Goal: Task Accomplishment & Management: Use online tool/utility

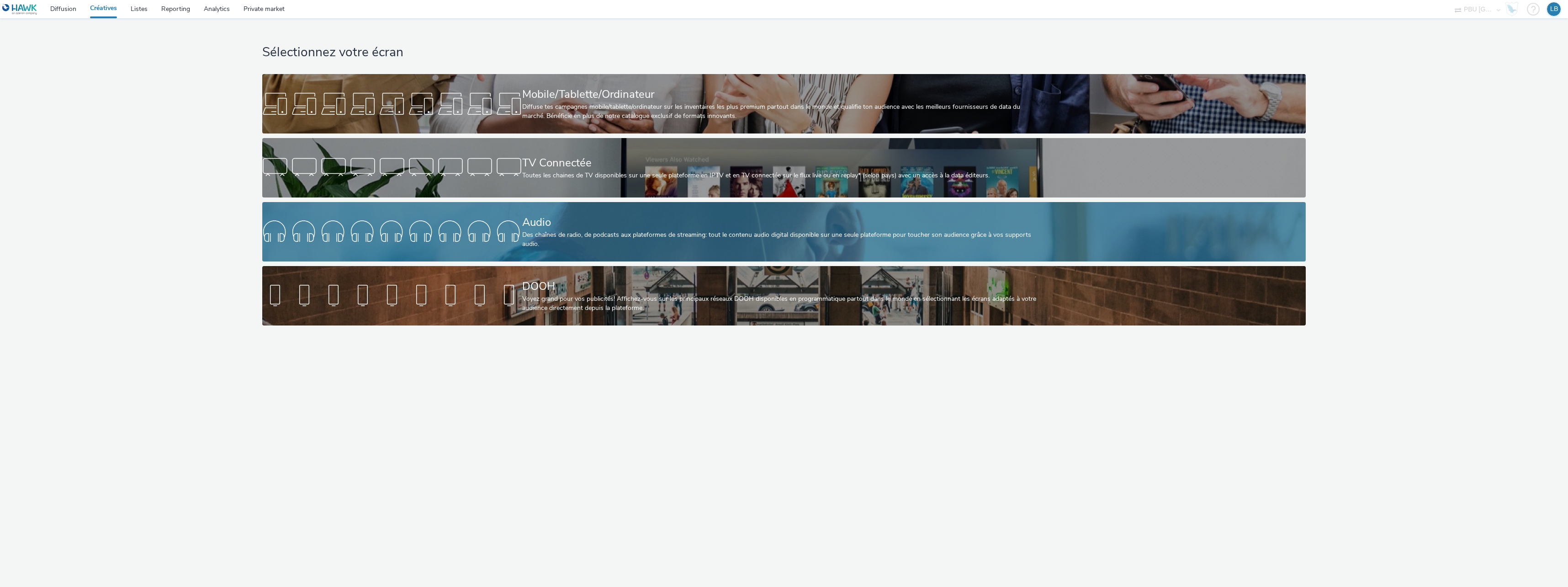
click at [533, 228] on div "Audio" at bounding box center [782, 222] width 520 height 16
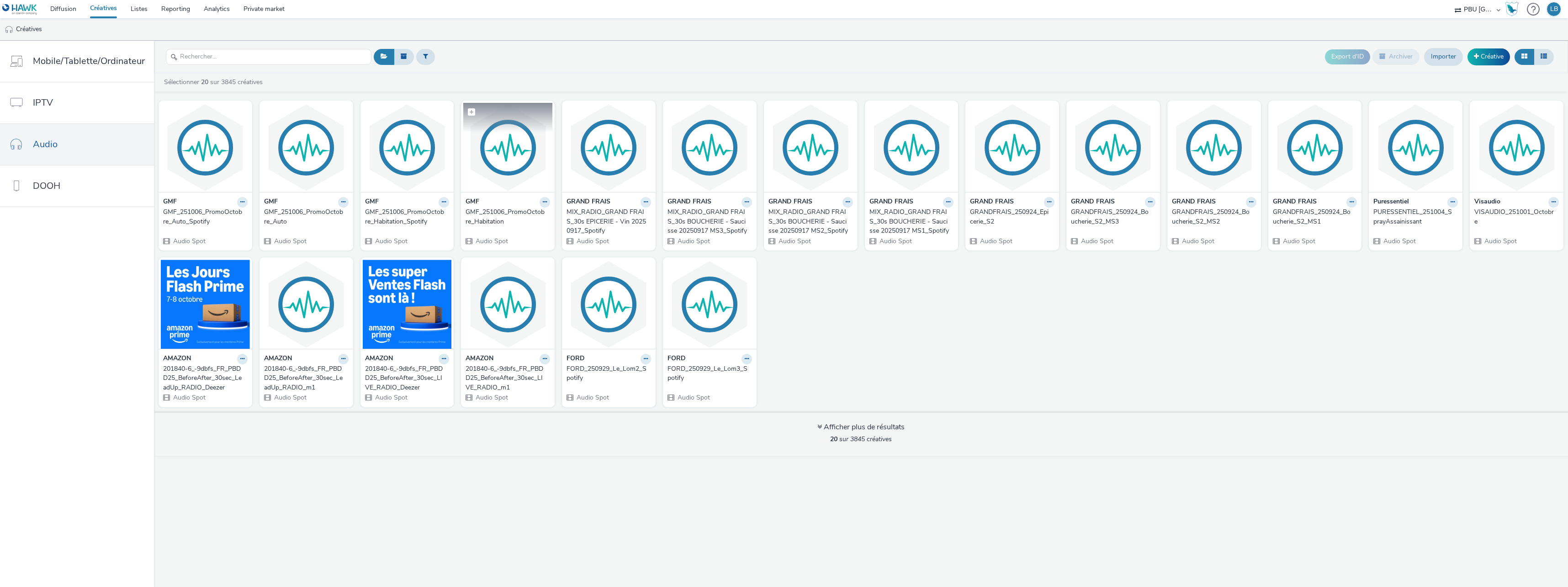
click at [510, 129] on figure at bounding box center [508, 147] width 89 height 89
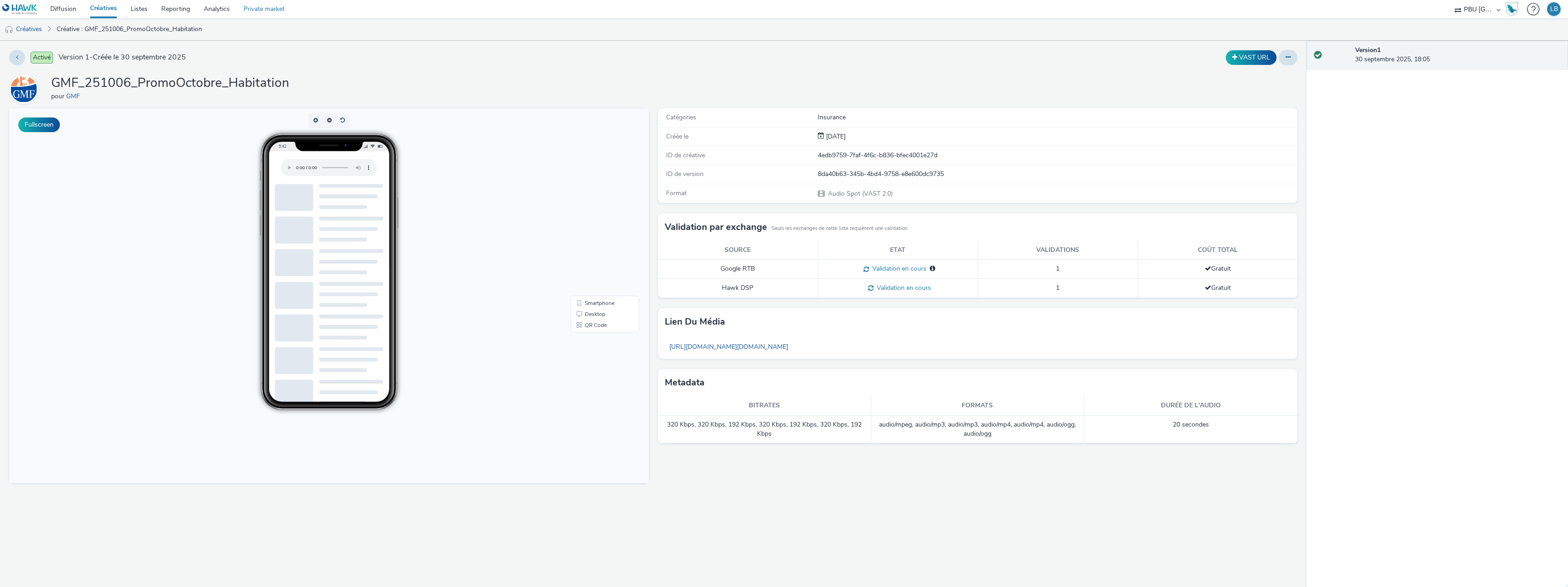
click at [271, 12] on link "Private market" at bounding box center [264, 9] width 55 height 18
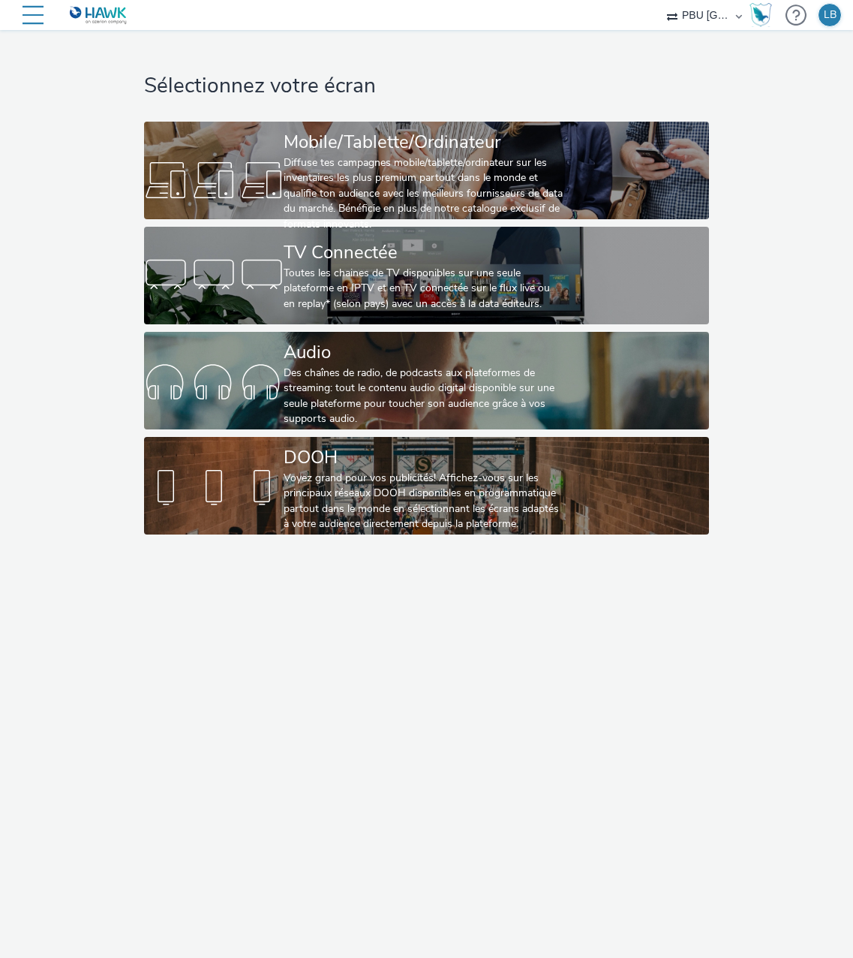
click at [500, 10] on nav "Diffusion Créatives Listes Reporting Analytics Private market PBU [GEOGRAPHIC_D…" at bounding box center [426, 15] width 853 height 30
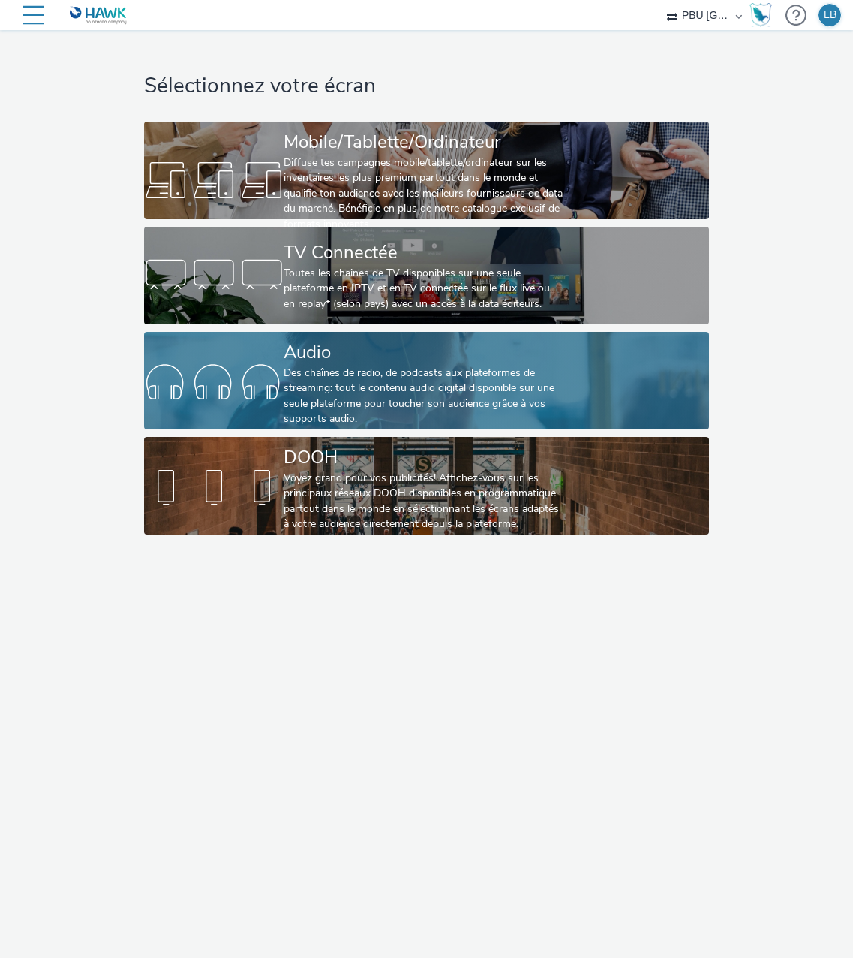
click at [366, 387] on div "Des chaînes de radio, de podcasts aux plateformes de streaming: tout le contenu…" at bounding box center [424, 397] width 280 height 62
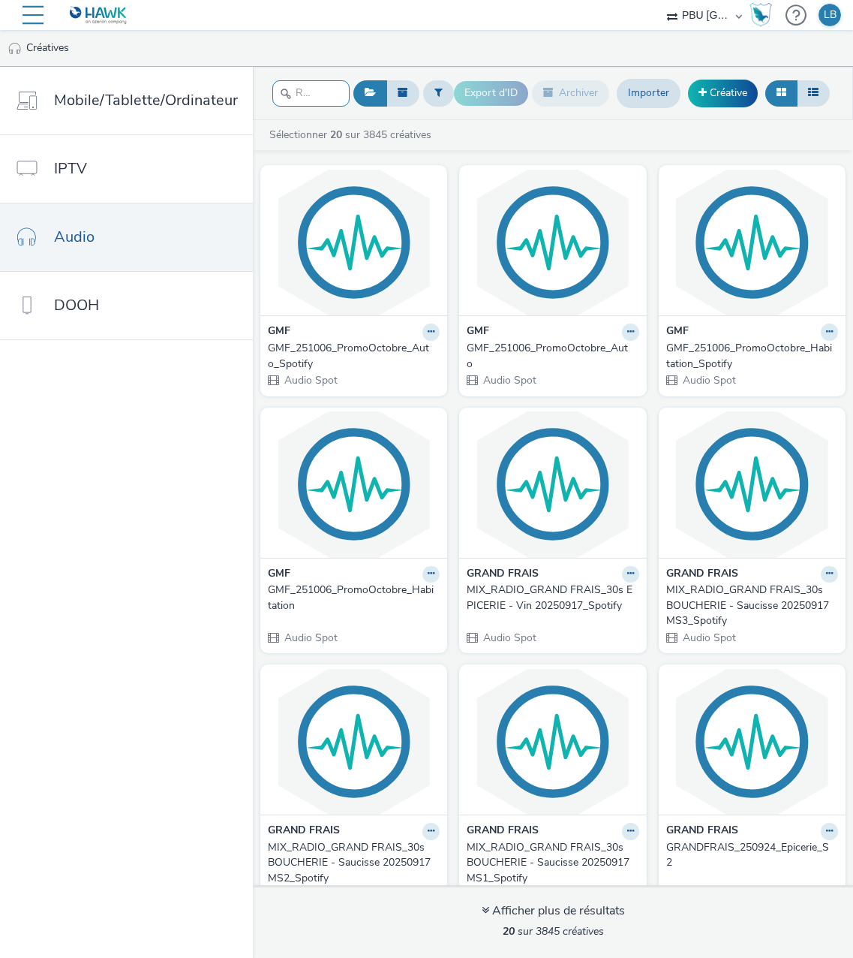
click at [329, 101] on input "text" at bounding box center [310, 93] width 77 height 26
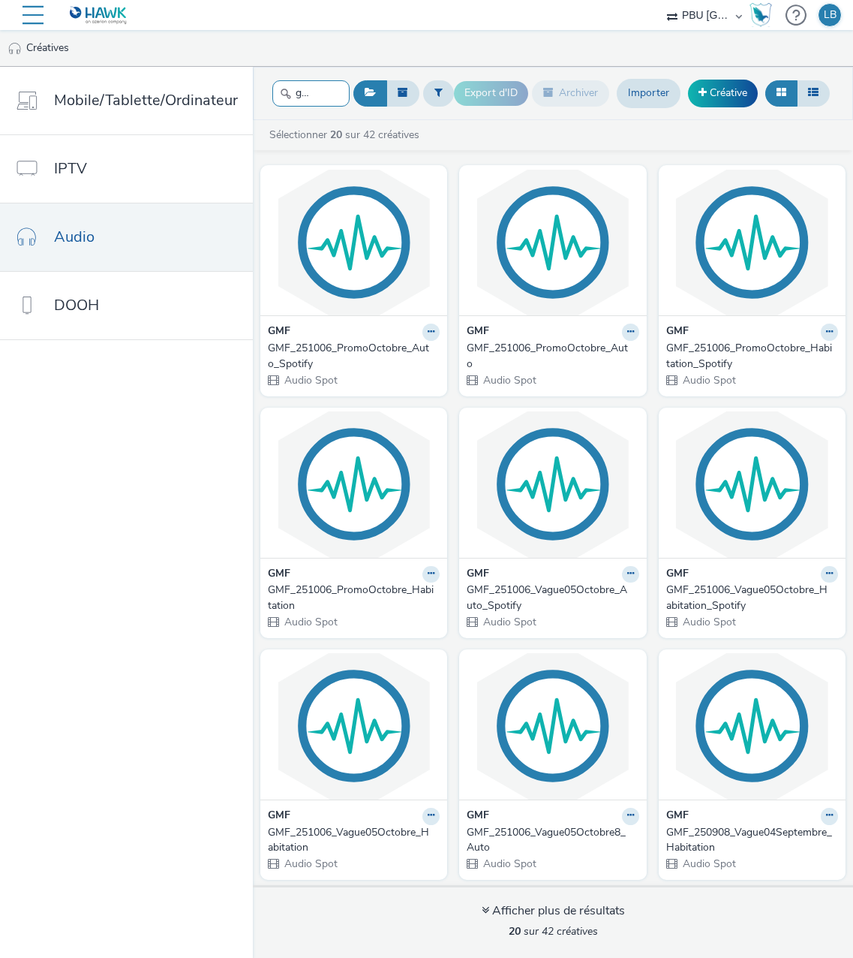
type input "gmf"
click at [554, 589] on div "GMF_251006_Vague05Octobre_Auto_Spotify" at bounding box center [550, 597] width 166 height 31
click at [428, 576] on icon at bounding box center [431, 573] width 7 height 9
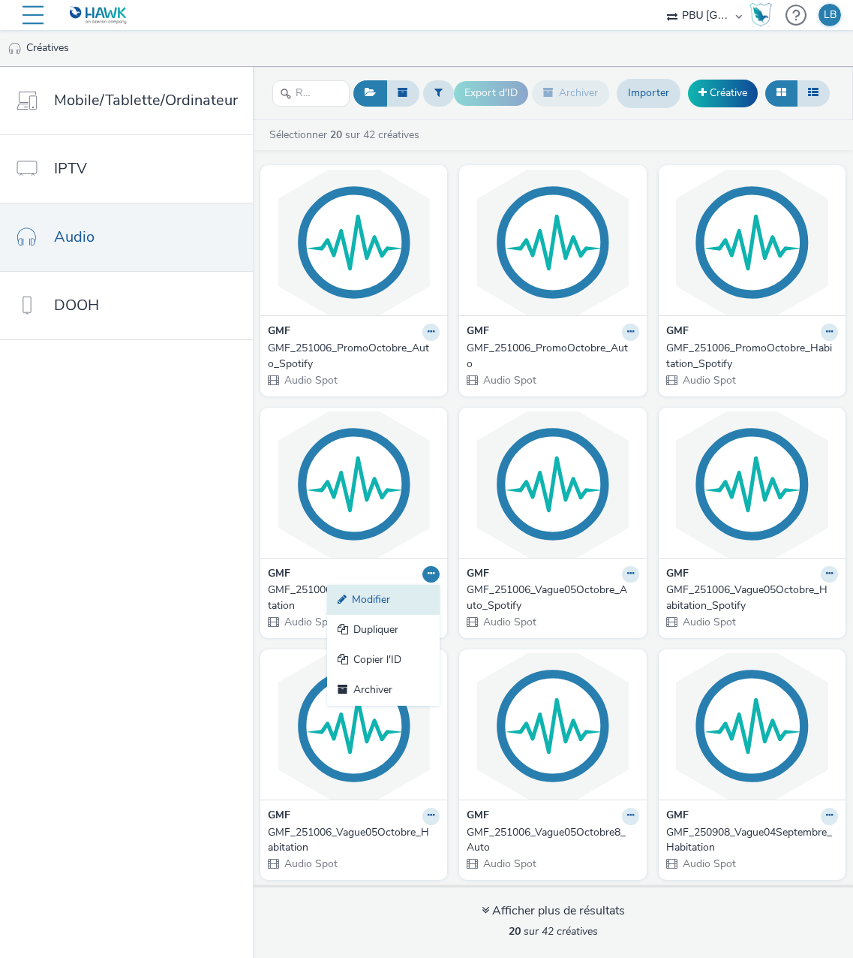
click at [390, 603] on link "Modifier" at bounding box center [383, 600] width 113 height 30
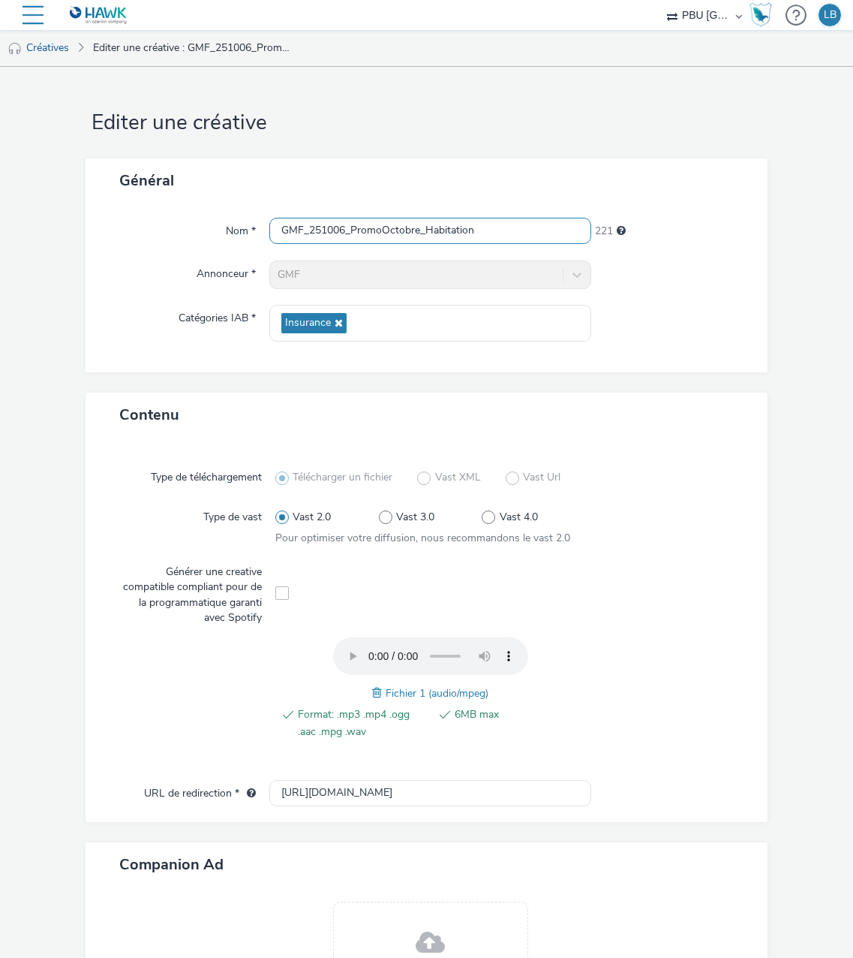
click at [510, 236] on input "GMF_251006_PromoOctobre_Habitation" at bounding box center [430, 231] width 323 height 26
click at [378, 227] on input "GMF_251006_PromoOctobre_Habitation" at bounding box center [430, 231] width 323 height 26
click at [360, 231] on input "GMF_251006_PromoOctobre_Habitation" at bounding box center [430, 231] width 323 height 26
drag, startPoint x: 361, startPoint y: 231, endPoint x: 393, endPoint y: 233, distance: 31.6
click at [364, 231] on input "GMF_251006_PromoOctobre_Habitation" at bounding box center [430, 231] width 323 height 26
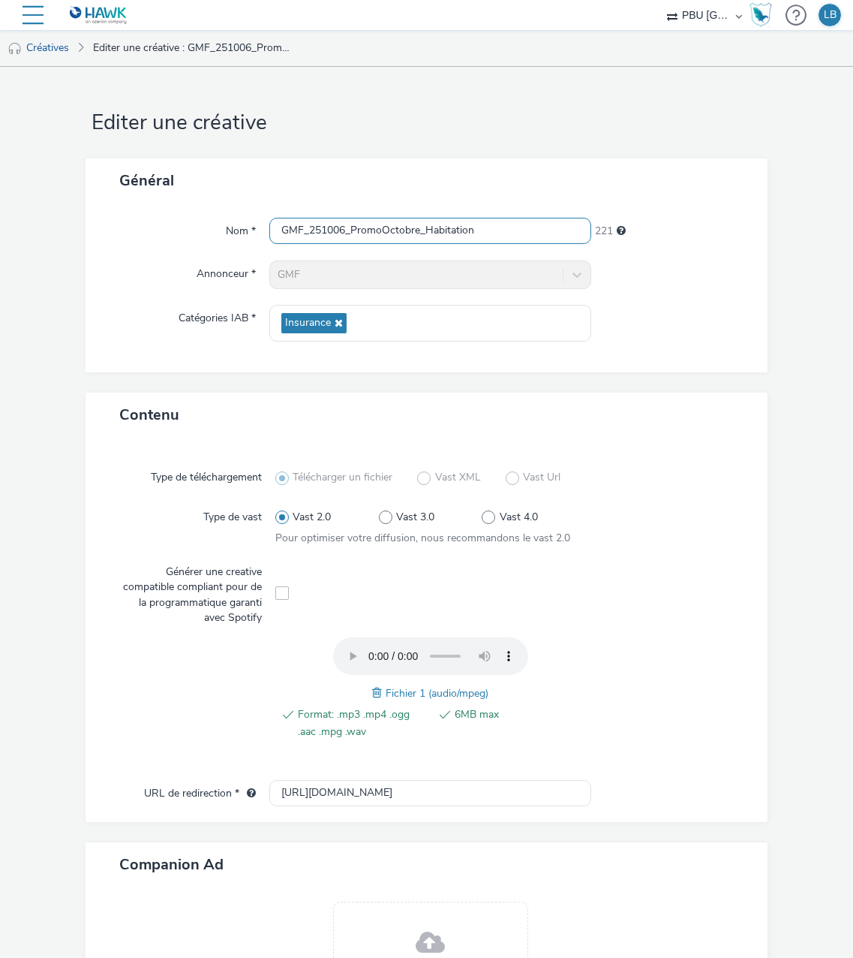
click at [390, 236] on input "GMF_251006_PromoOctobre_Habitation" at bounding box center [430, 231] width 323 height 26
click at [424, 232] on input "GMF_251006_PromoOctobre_Habitation" at bounding box center [430, 231] width 323 height 26
click at [380, 230] on input "GMF_251006_PromoOctobre_Habitation" at bounding box center [430, 231] width 323 height 26
click at [378, 230] on input "GMF_251006_PromoOctobre_Habitation" at bounding box center [430, 231] width 323 height 26
drag, startPoint x: 378, startPoint y: 230, endPoint x: 365, endPoint y: 230, distance: 12.8
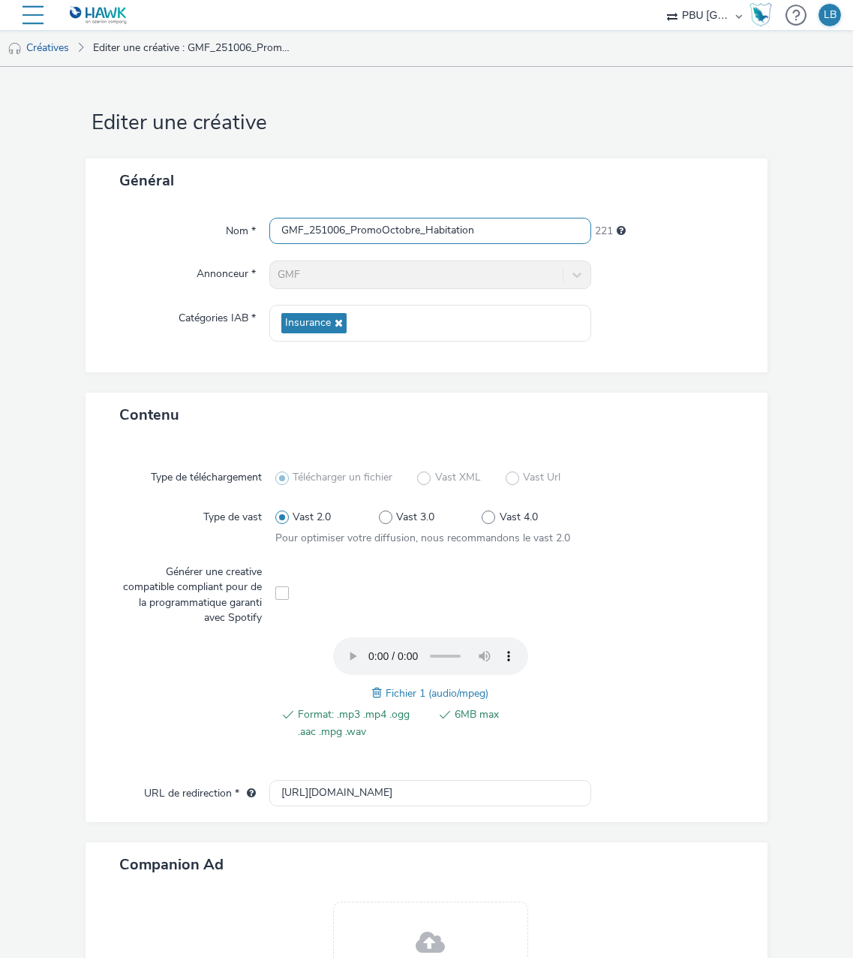
click at [365, 230] on input "GMF_251006_PromoOctobre_Habitation" at bounding box center [430, 231] width 323 height 26
click at [377, 227] on input "GMF_251006_PromoOctobre_Habitation" at bounding box center [430, 231] width 323 height 26
drag, startPoint x: 378, startPoint y: 231, endPoint x: 350, endPoint y: 231, distance: 27.8
click at [350, 231] on input "GMF_251006_PromoOctobre_Habitation" at bounding box center [430, 231] width 323 height 26
drag, startPoint x: 424, startPoint y: 230, endPoint x: 349, endPoint y: 228, distance: 75.1
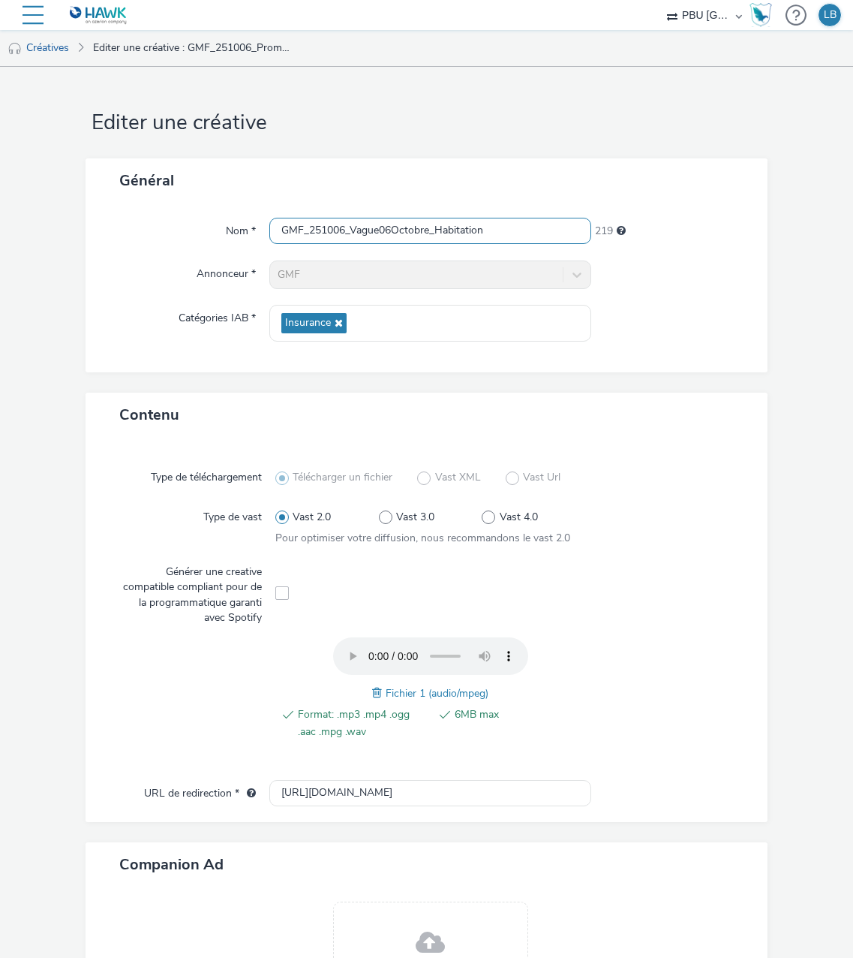
click at [349, 228] on input "GMF_251006_Vague06Octobre_Habitation" at bounding box center [430, 231] width 323 height 26
click at [381, 227] on input "GMF_251006_Vague06Octobre_Habitation" at bounding box center [430, 231] width 323 height 26
drag, startPoint x: 348, startPoint y: 230, endPoint x: 429, endPoint y: 224, distance: 81.3
click at [429, 224] on input "GMF_251006_Vague06Octobre_Habitation" at bounding box center [430, 231] width 323 height 26
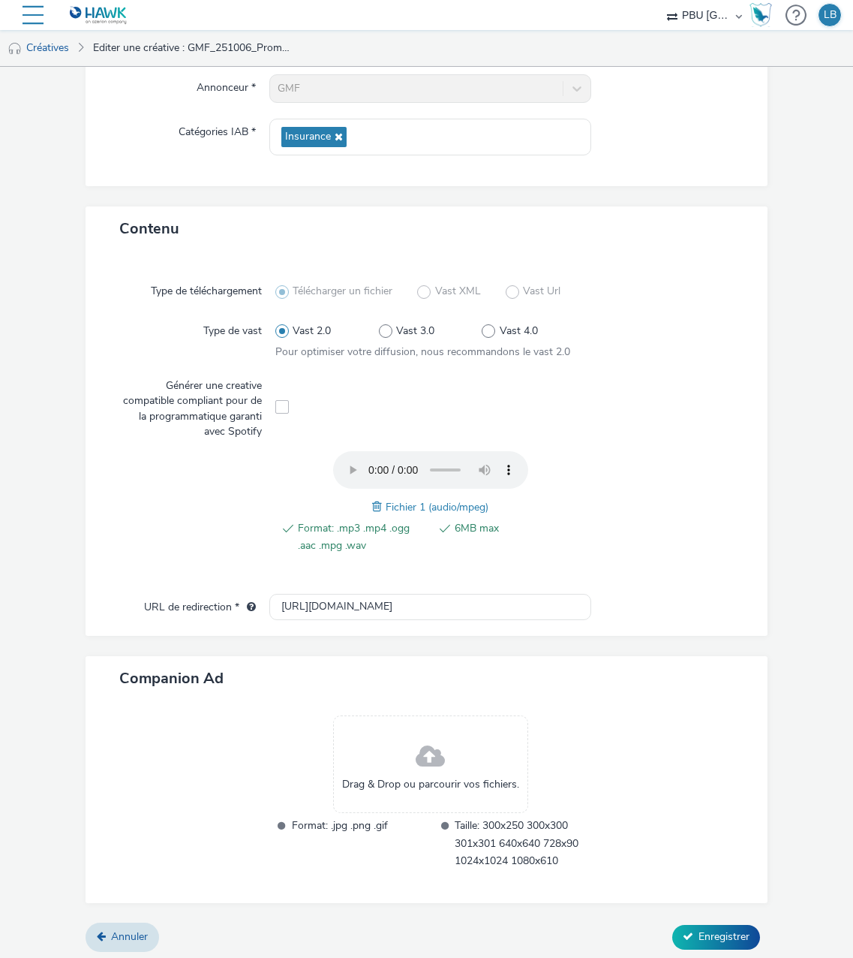
scroll to position [190, 0]
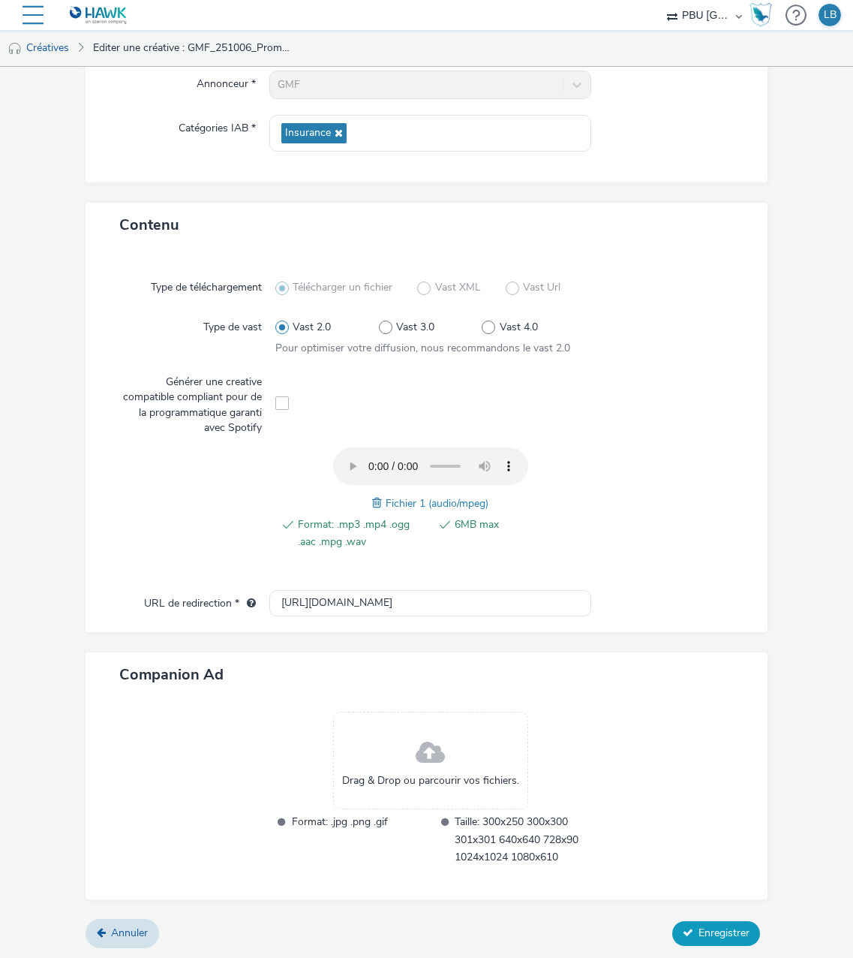
type input "GMF_251006_Vague06Octobre_Habitation"
click at [703, 935] on span "Enregistrer" at bounding box center [724, 932] width 51 height 14
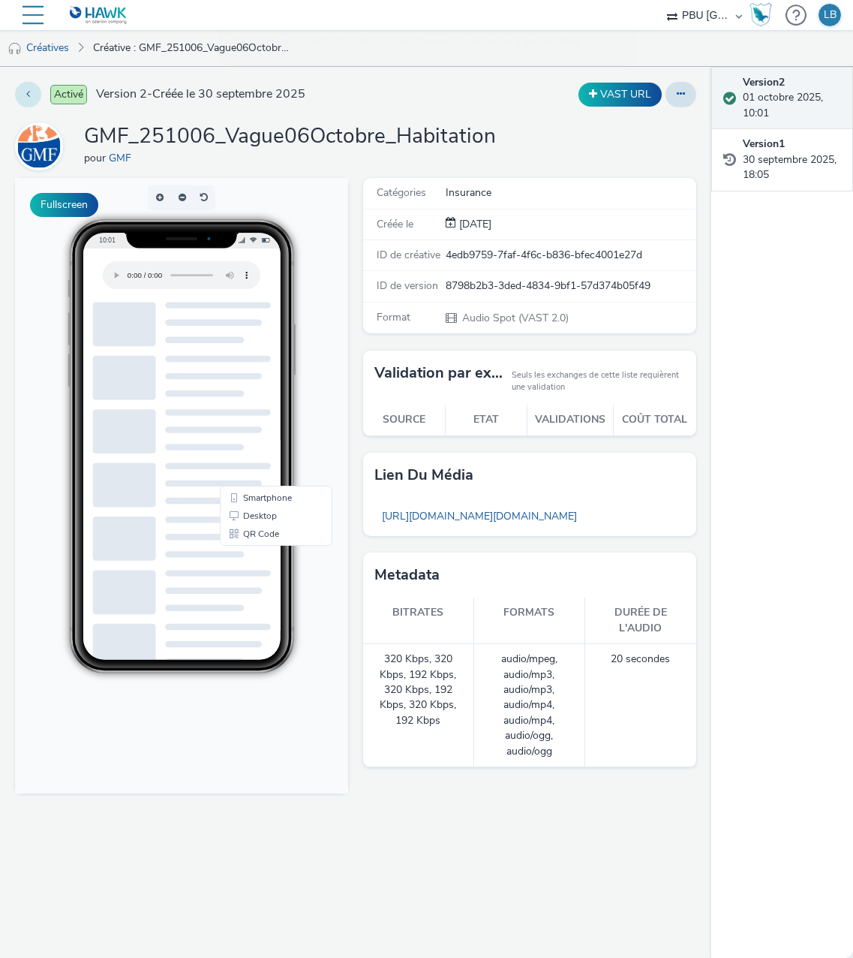
click at [32, 99] on button at bounding box center [28, 95] width 26 height 26
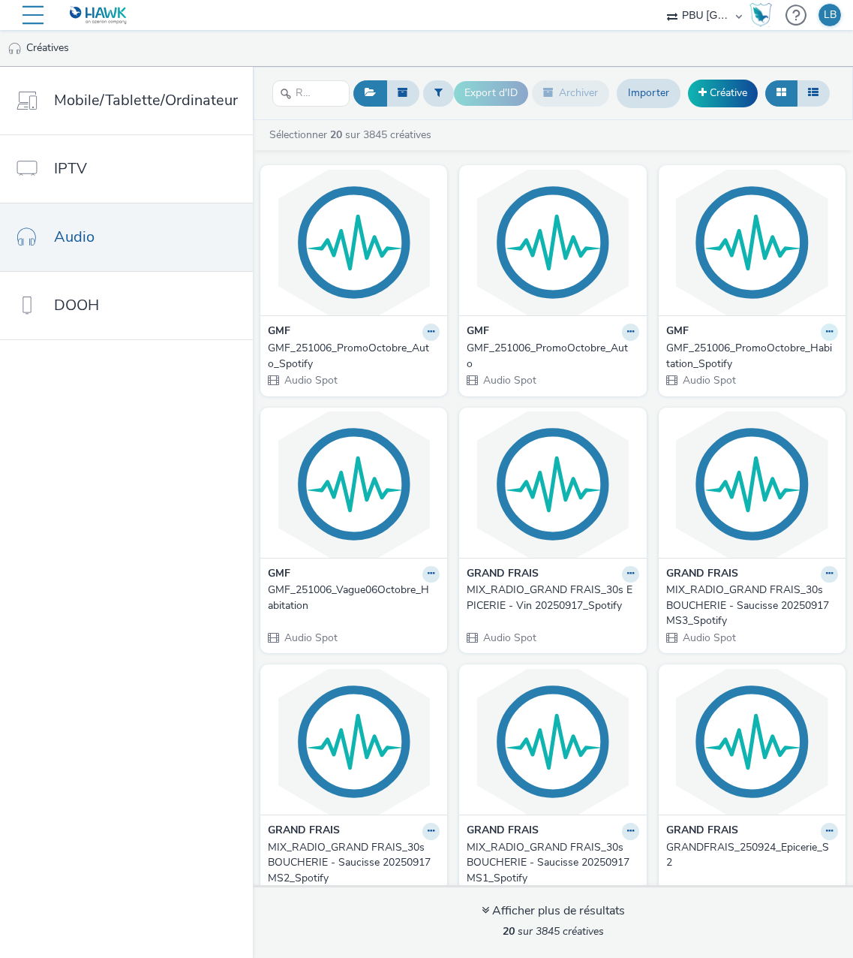
click at [826, 331] on icon at bounding box center [829, 331] width 7 height 9
click at [755, 360] on link "Modifier" at bounding box center [782, 358] width 113 height 30
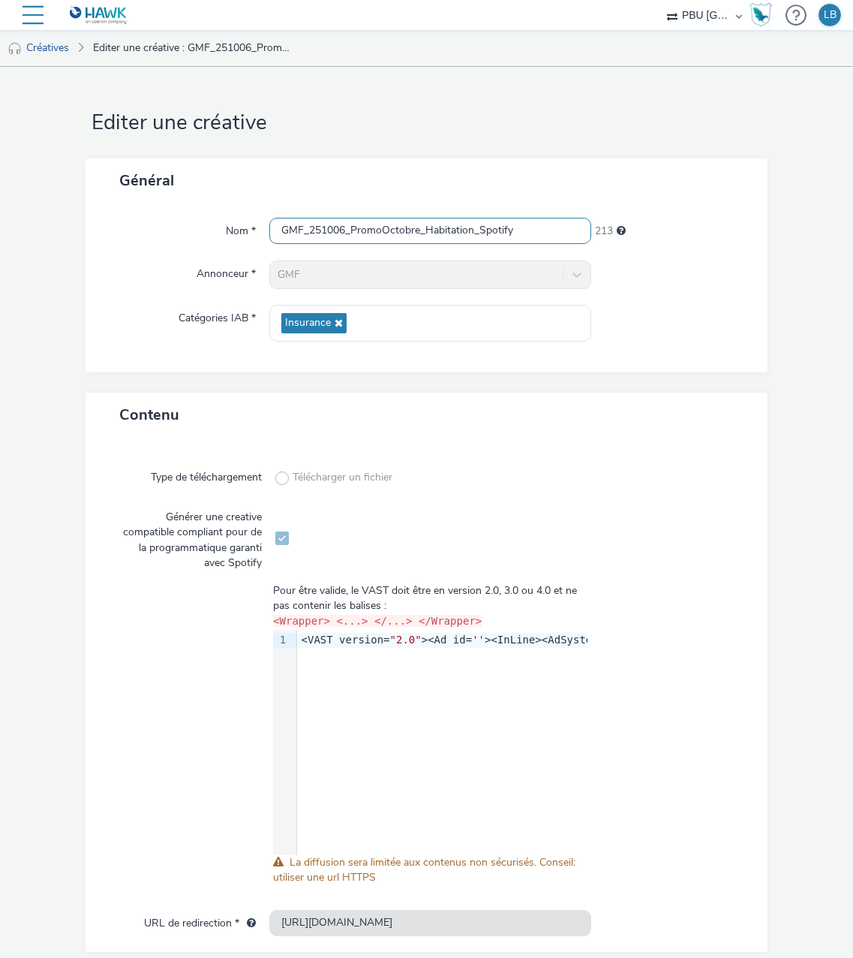
click at [405, 230] on input "GMF_251006_PromoOctobre_Habitation_Spotify" at bounding box center [430, 231] width 323 height 26
drag, startPoint x: 414, startPoint y: 230, endPoint x: 384, endPoint y: 230, distance: 30.0
click at [384, 230] on input "GMF_251006_PromoOctobre_Habitation_Spotify" at bounding box center [430, 231] width 323 height 26
click at [414, 228] on input "GMF_251006_PromoOctobre_Habitation_Spotify" at bounding box center [430, 231] width 323 height 26
drag, startPoint x: 416, startPoint y: 230, endPoint x: 349, endPoint y: 232, distance: 66.8
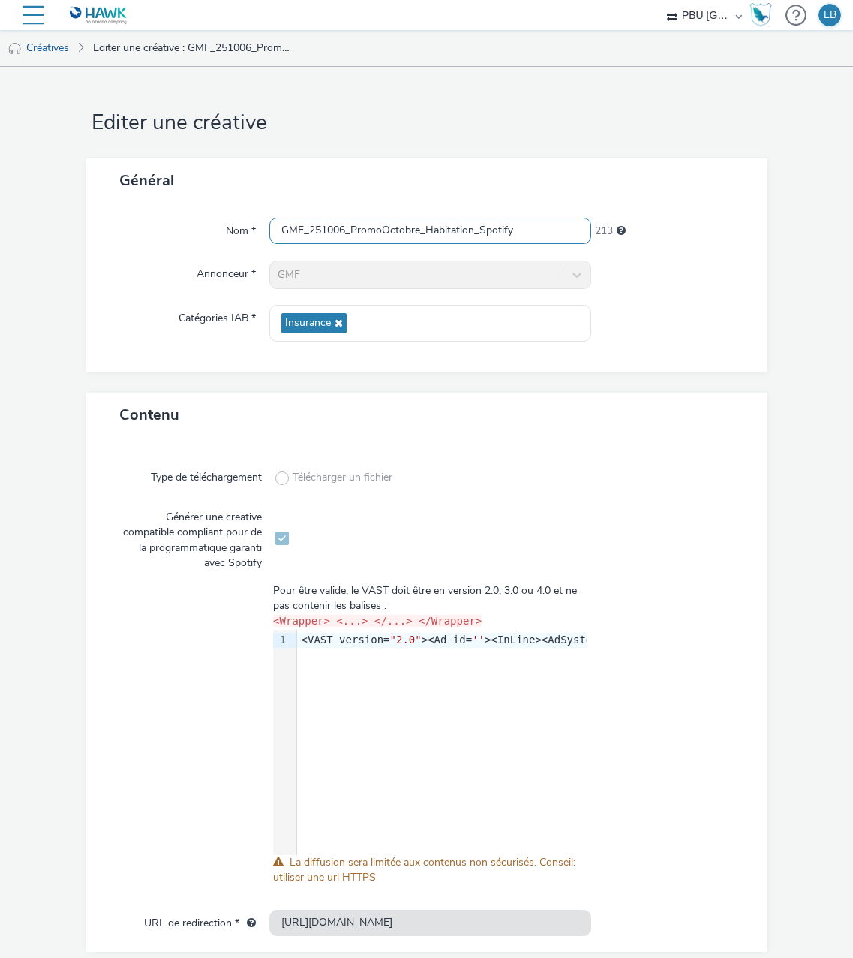
click at [349, 232] on input "GMF_251006_PromoOctobre_Habitation_Spotify" at bounding box center [430, 231] width 323 height 26
paste input "Vague06"
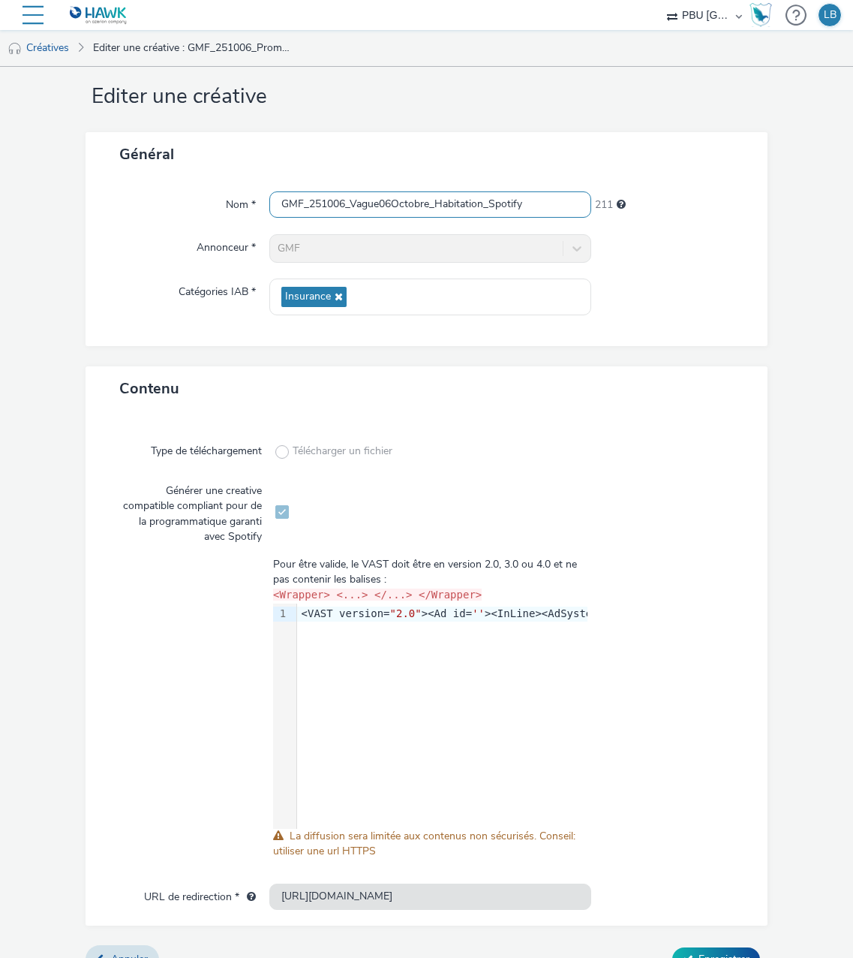
scroll to position [52, 0]
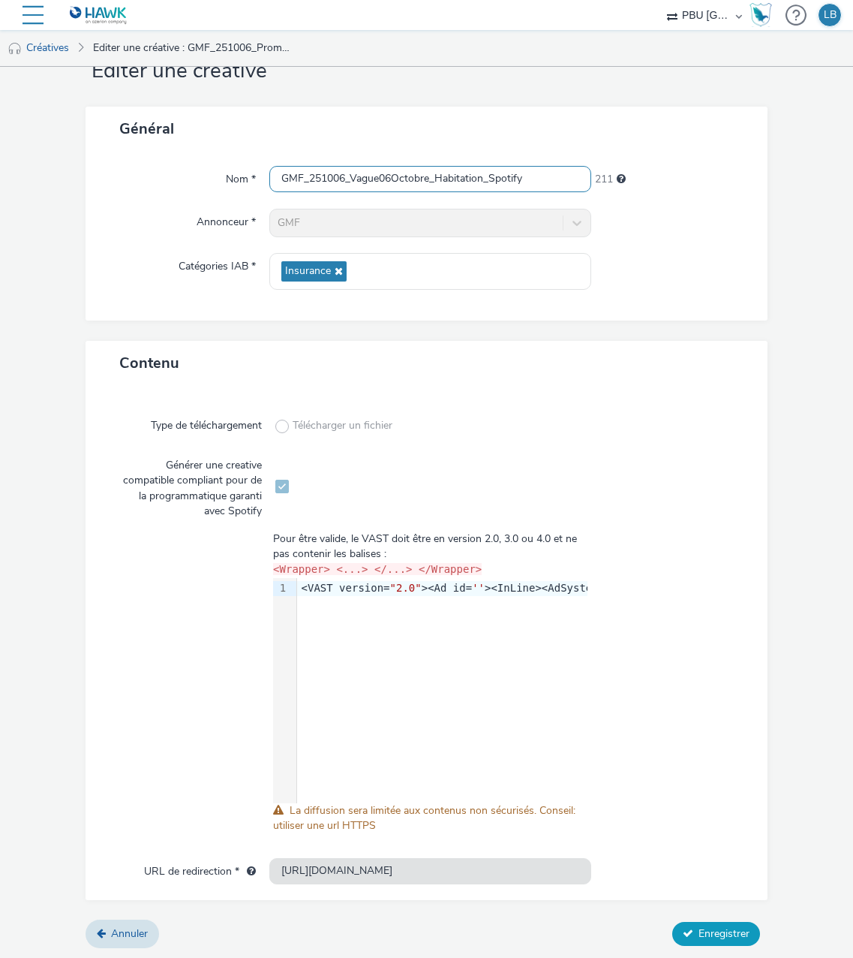
type input "GMF_251006_Vague06Octobre_Habitation_Spotify"
click at [694, 923] on button "Enregistrer" at bounding box center [717, 934] width 88 height 24
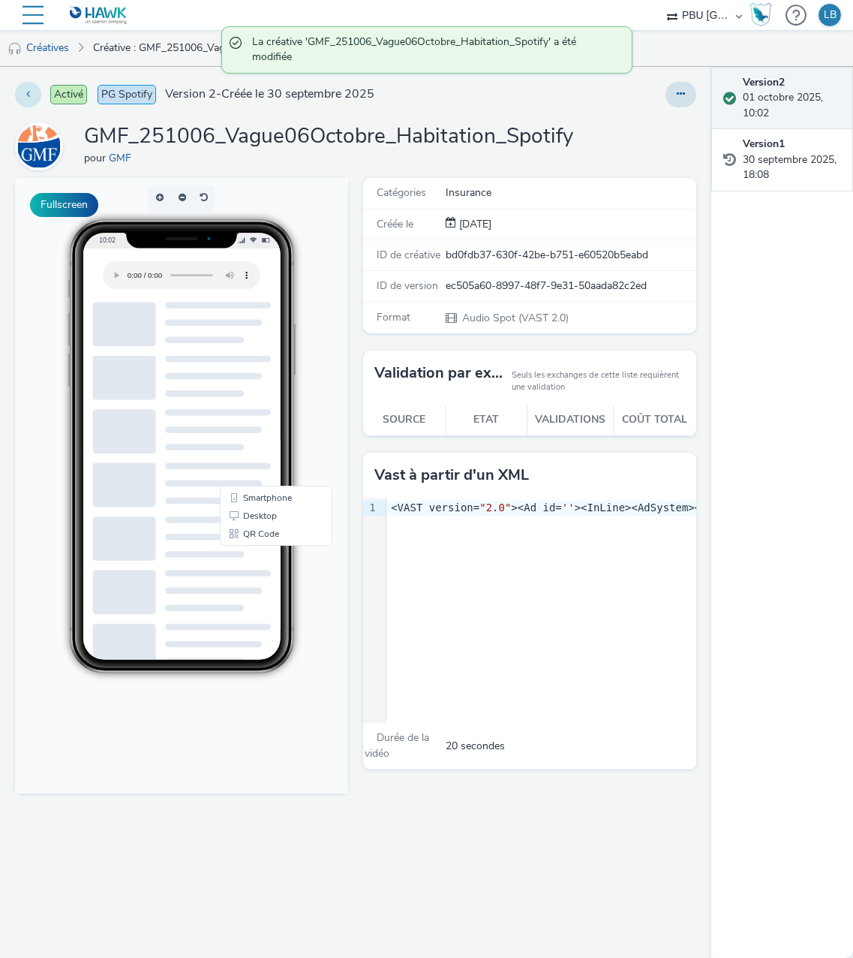
click at [26, 99] on button at bounding box center [28, 95] width 26 height 26
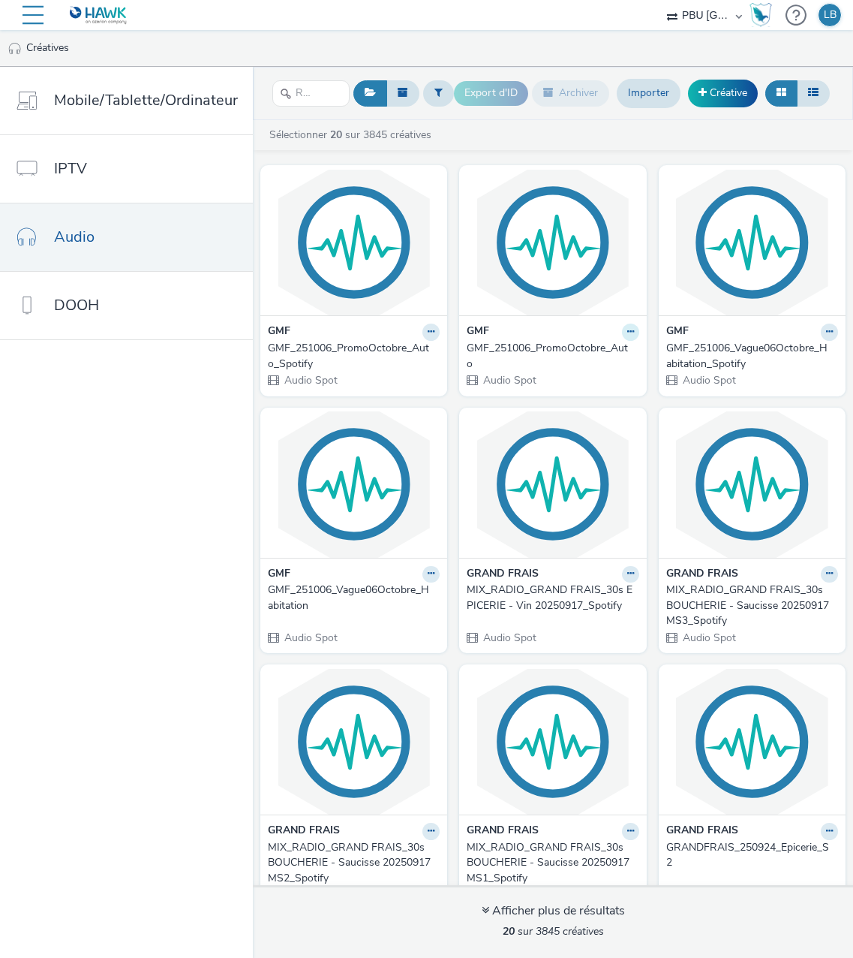
click at [622, 332] on button at bounding box center [630, 332] width 17 height 17
click at [563, 362] on link "Modifier" at bounding box center [583, 358] width 113 height 30
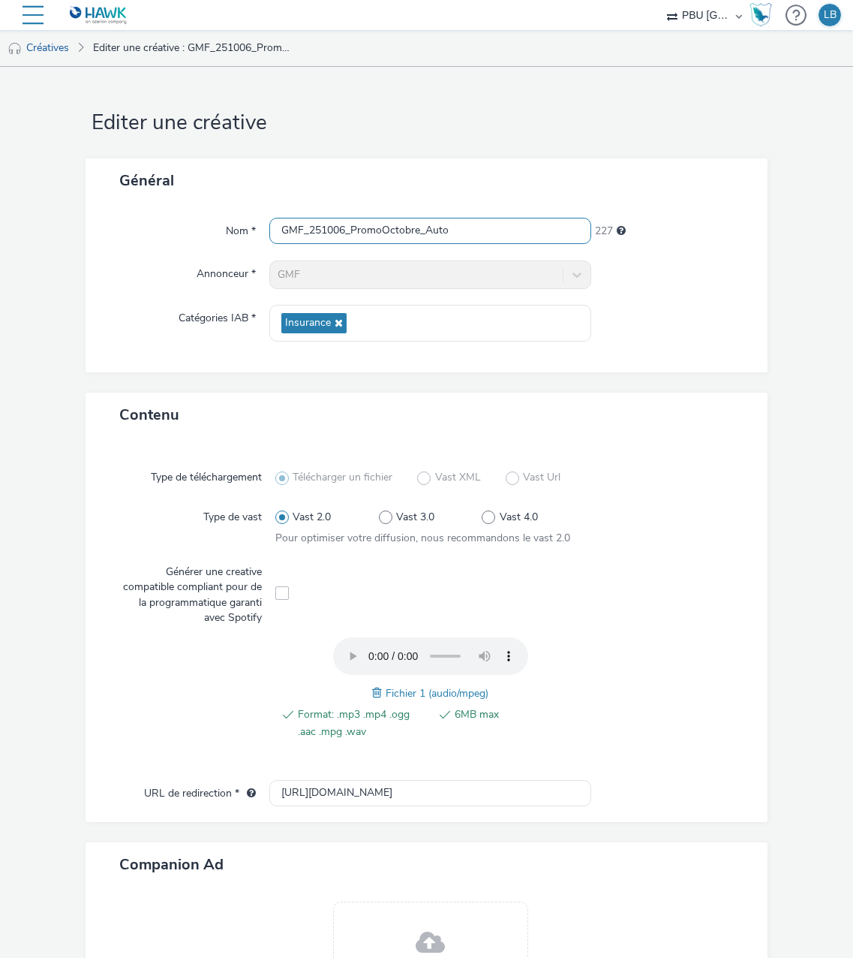
drag, startPoint x: 415, startPoint y: 232, endPoint x: 348, endPoint y: 243, distance: 67.7
click at [348, 243] on input "GMF_251006_PromoOctobre_Auto" at bounding box center [430, 231] width 323 height 26
paste input "Vague06"
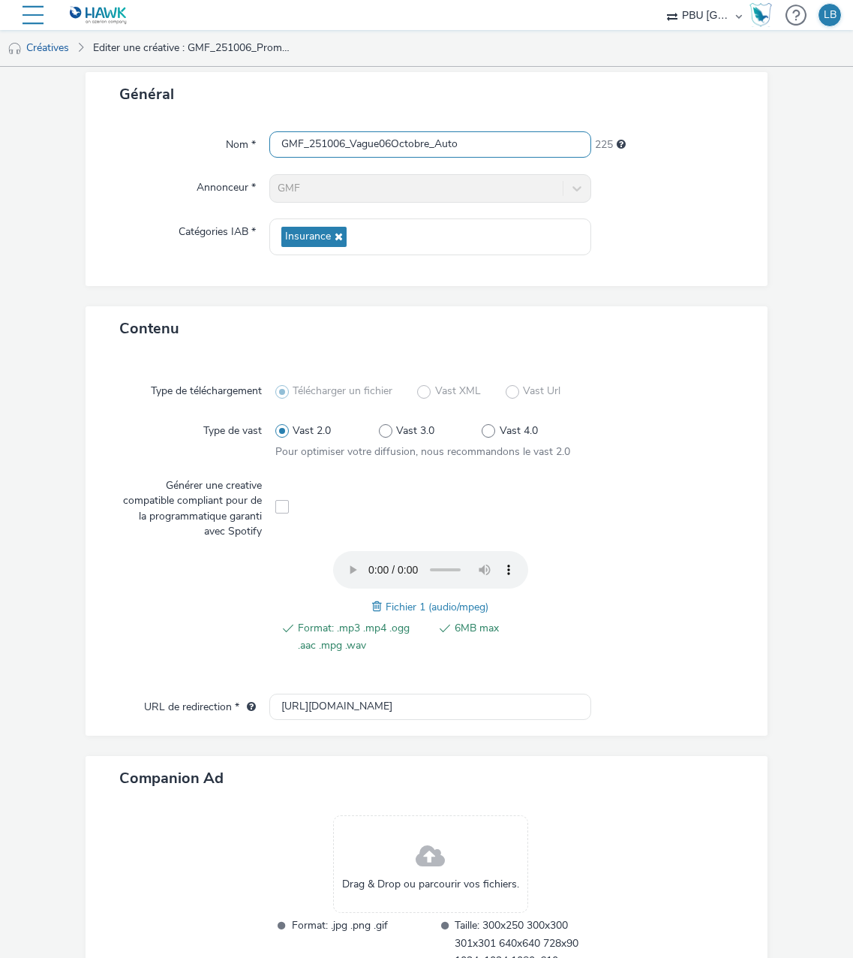
scroll to position [190, 0]
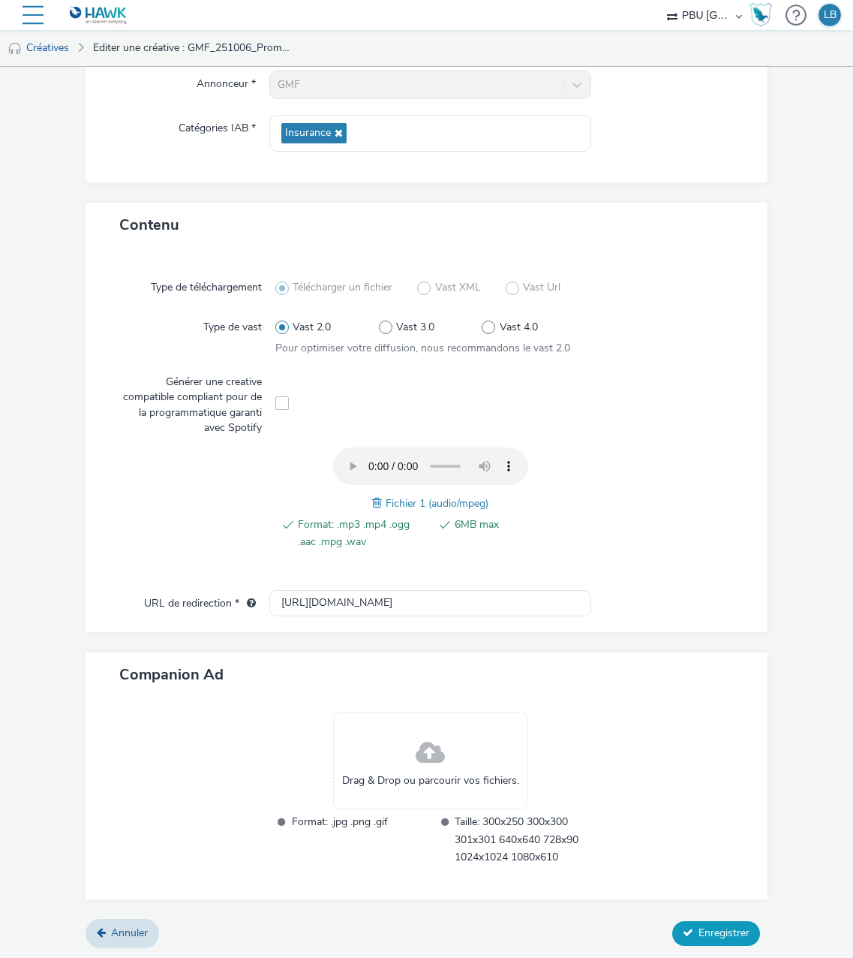
type input "GMF_251006_Vague06Octobre_Auto"
click at [718, 933] on span "Enregistrer" at bounding box center [724, 932] width 51 height 14
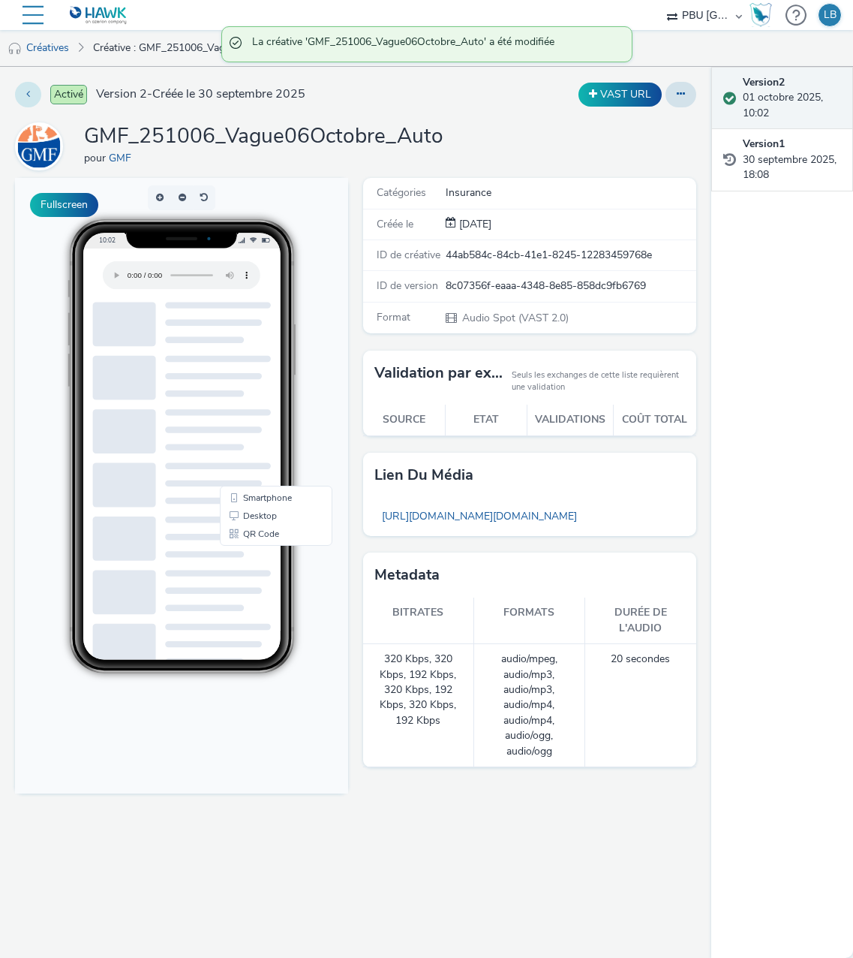
click at [16, 89] on button at bounding box center [28, 95] width 26 height 26
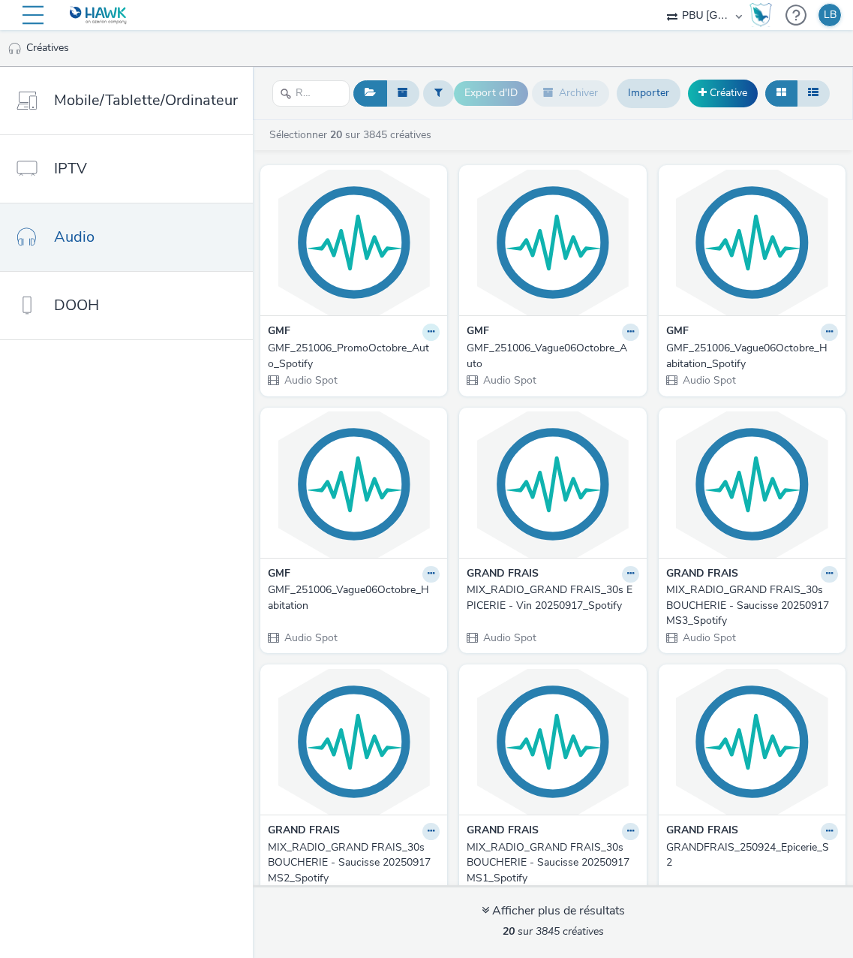
click at [428, 331] on icon at bounding box center [431, 331] width 7 height 9
click at [374, 360] on link "Modifier" at bounding box center [383, 358] width 113 height 30
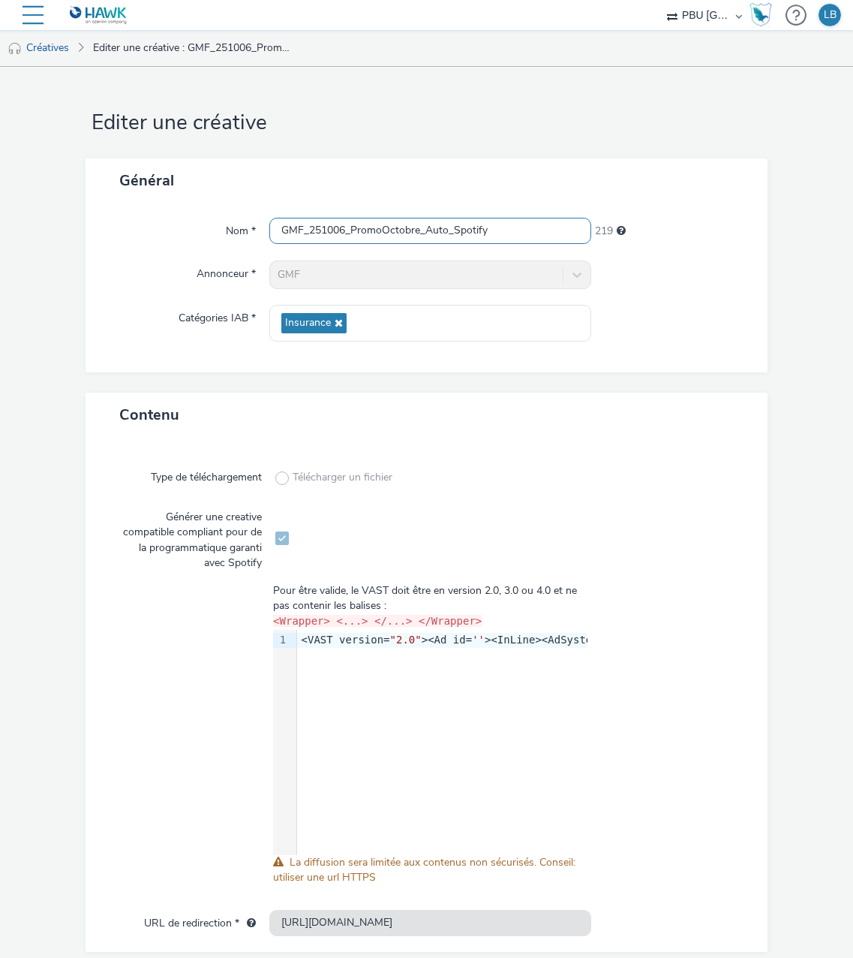
drag, startPoint x: 414, startPoint y: 228, endPoint x: 351, endPoint y: 234, distance: 64.1
click at [351, 234] on input "GMF_251006_PromoOctobre_Auto_Spotify" at bounding box center [430, 231] width 323 height 26
paste input "Vague06"
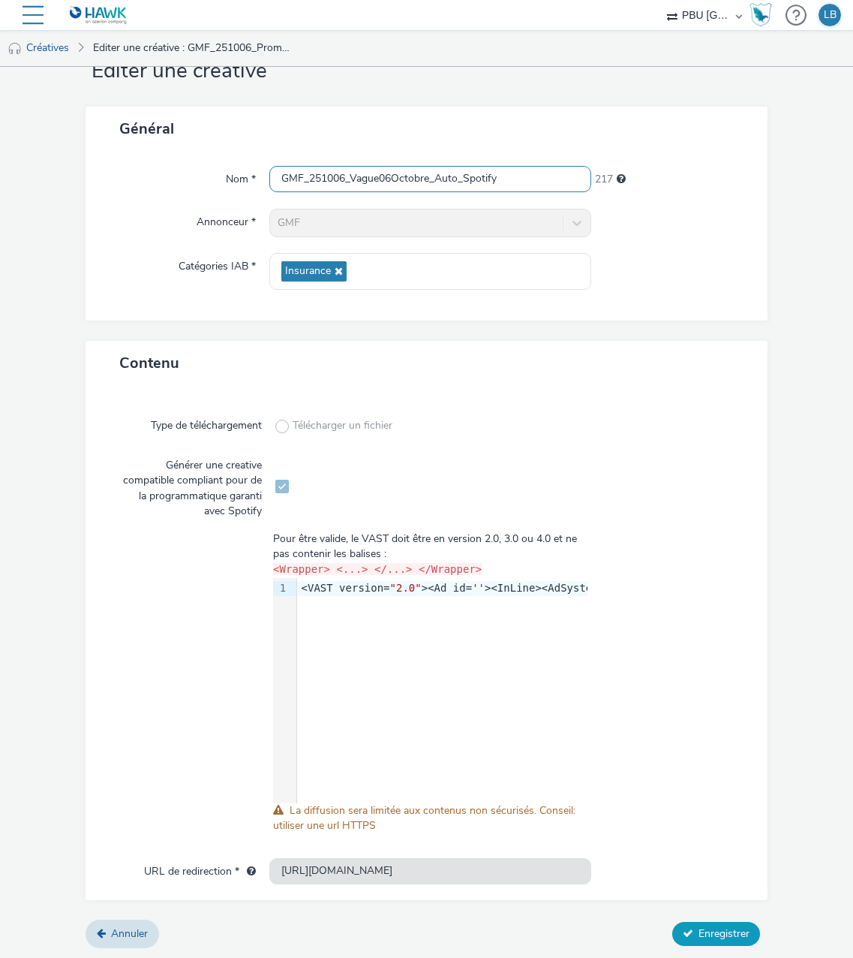
type input "GMF_251006_Vague06Octobre_Auto_Spotify"
click at [699, 937] on span "Enregistrer" at bounding box center [724, 933] width 51 height 14
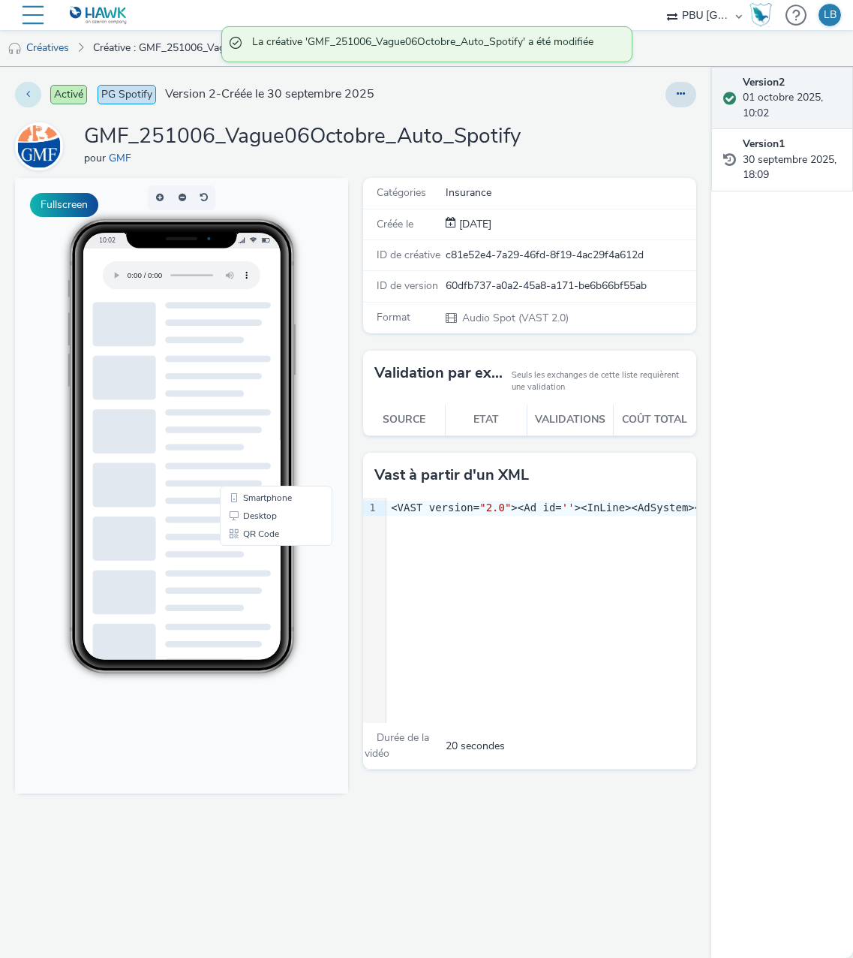
click at [22, 98] on button at bounding box center [28, 95] width 26 height 26
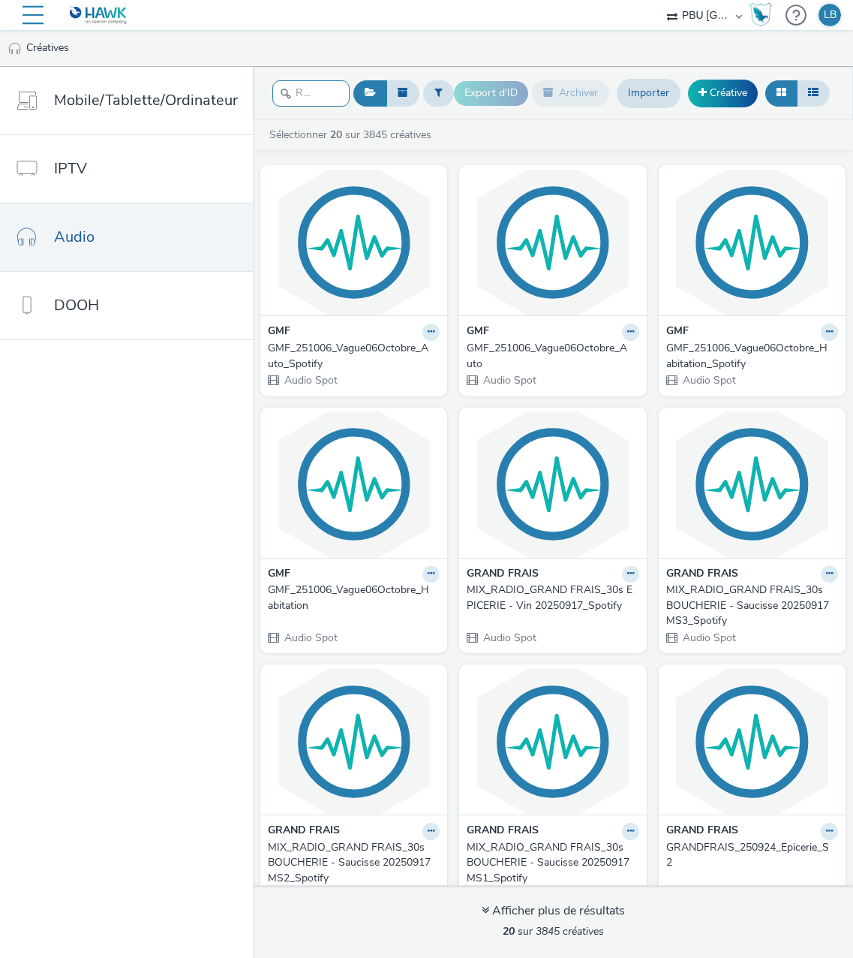
click at [309, 99] on input "text" at bounding box center [310, 93] width 77 height 26
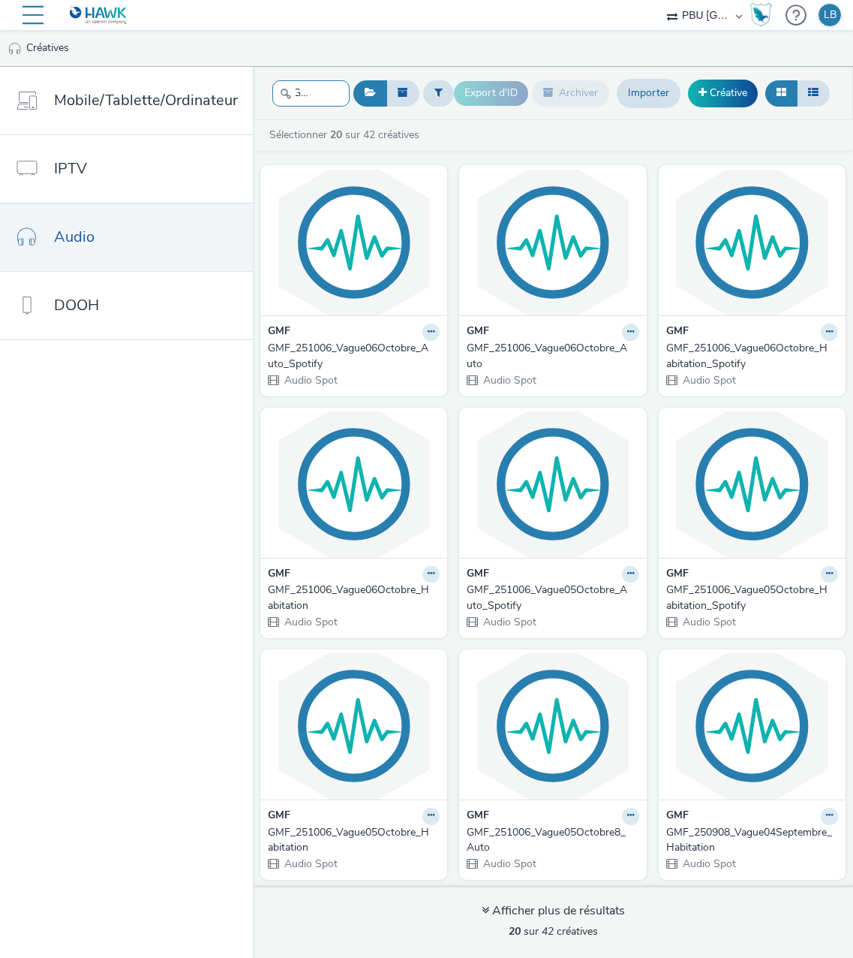
type input "GMF"
click at [540, 817] on div "GMF" at bounding box center [553, 816] width 172 height 17
click at [540, 829] on div "GMF_251006_Vague05Octobre8_Auto" at bounding box center [550, 840] width 166 height 31
